Goal: Transaction & Acquisition: Purchase product/service

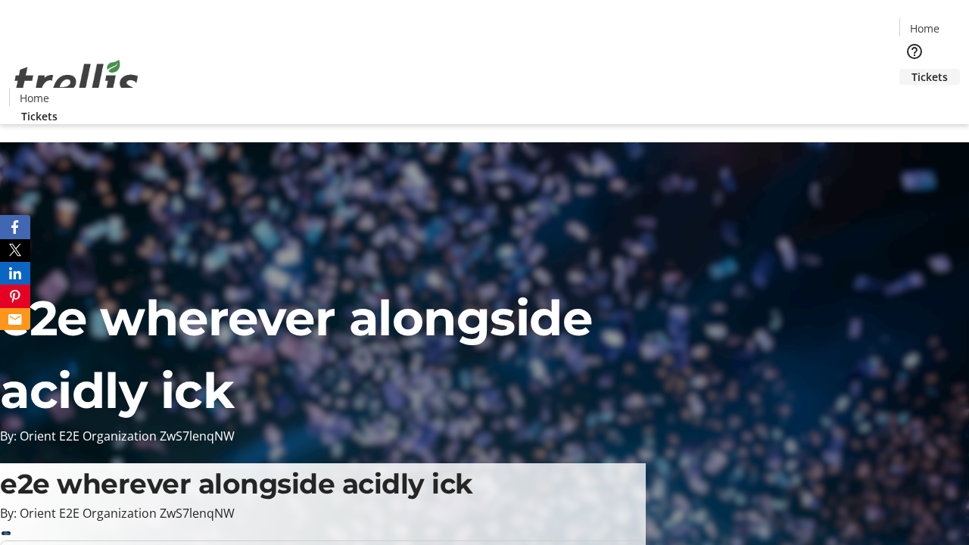
click at [911, 69] on span "Tickets" at bounding box center [929, 77] width 36 height 16
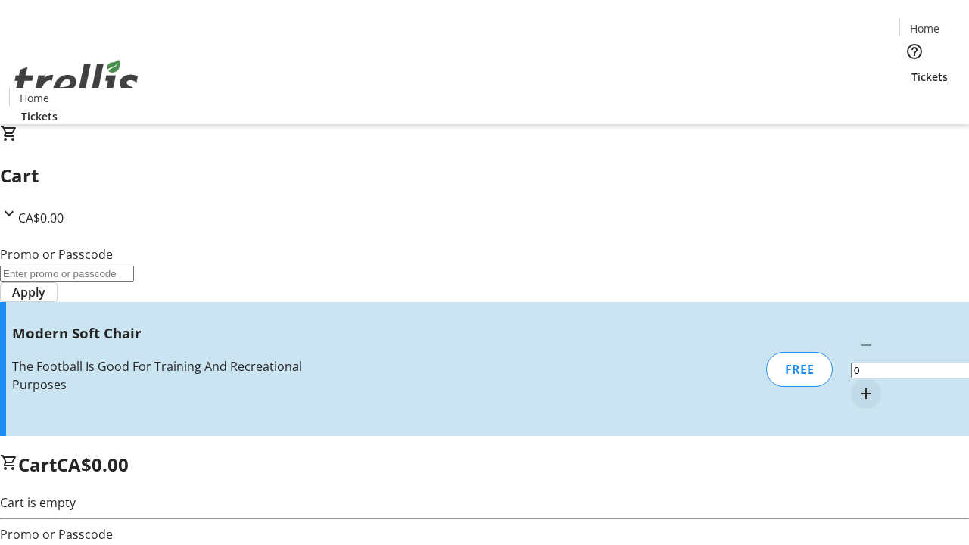
click at [857, 384] on mat-icon "Increment by one" at bounding box center [866, 393] width 18 height 18
type input "1"
